Goal: Transaction & Acquisition: Purchase product/service

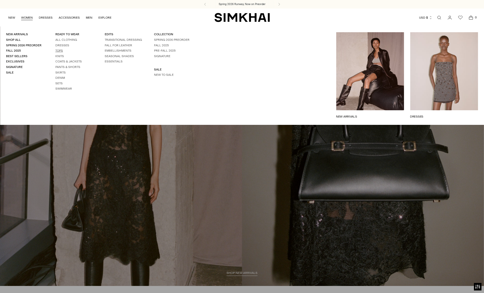
click at [60, 50] on link "Tops" at bounding box center [59, 51] width 8 height 4
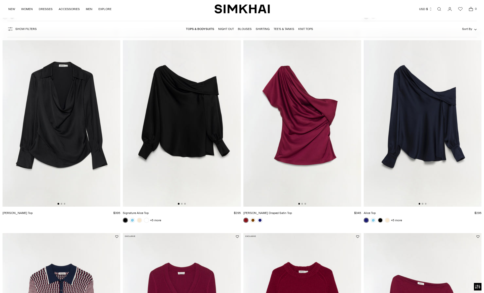
scroll to position [245, 0]
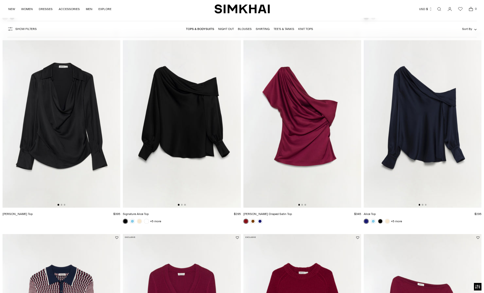
click at [183, 149] on img at bounding box center [182, 119] width 118 height 177
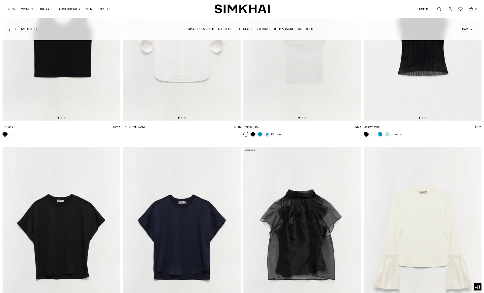
scroll to position [4682, 0]
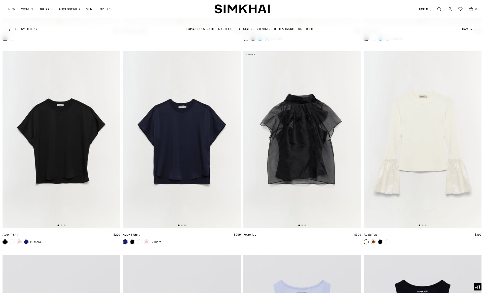
click at [307, 159] on img at bounding box center [302, 139] width 118 height 177
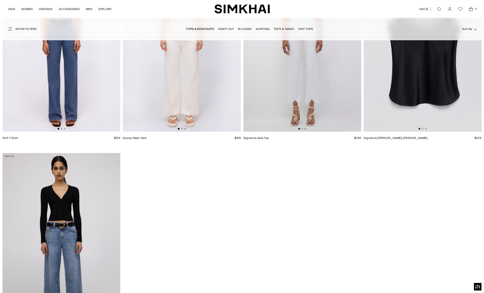
scroll to position [5458, 0]
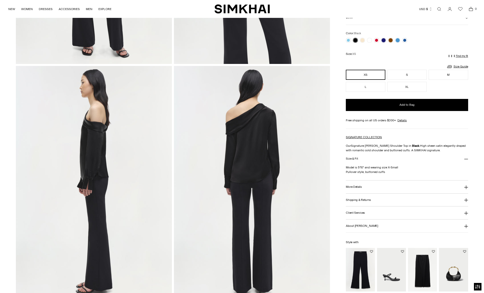
scroll to position [41, 0]
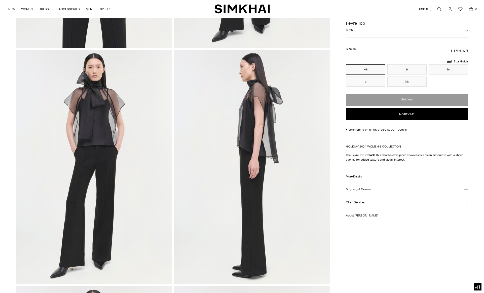
scroll to position [131, 0]
